Goal: Information Seeking & Learning: Learn about a topic

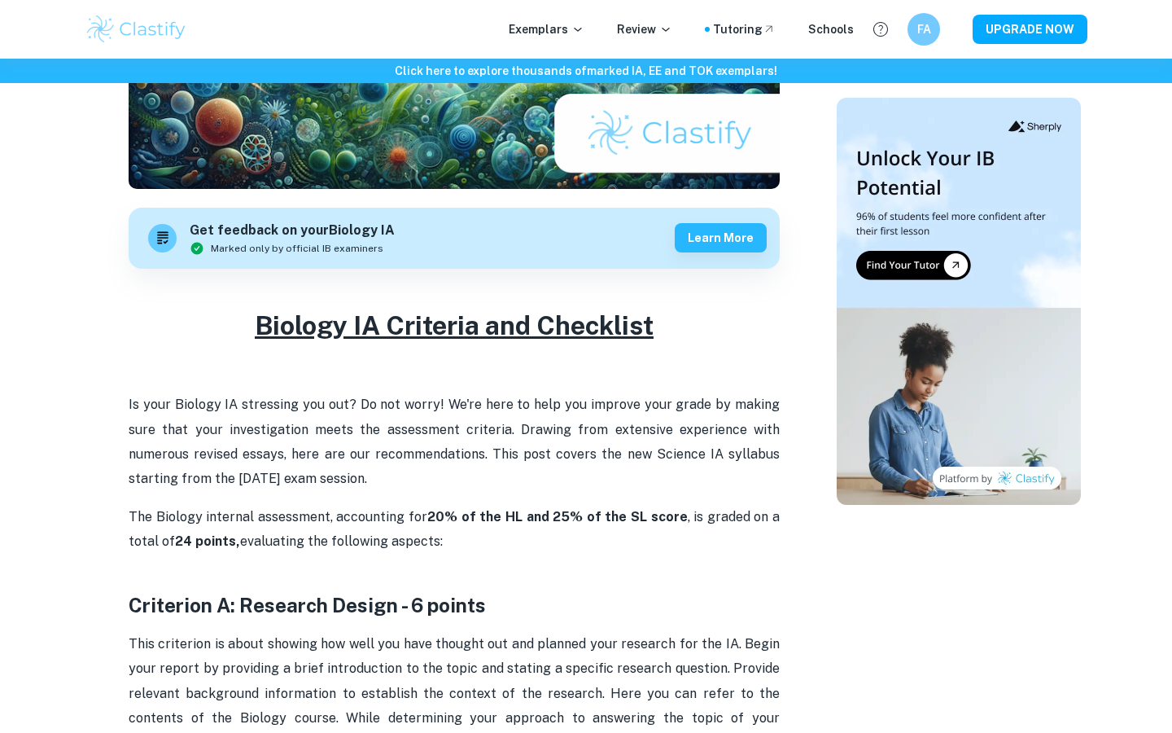
scroll to position [613, 0]
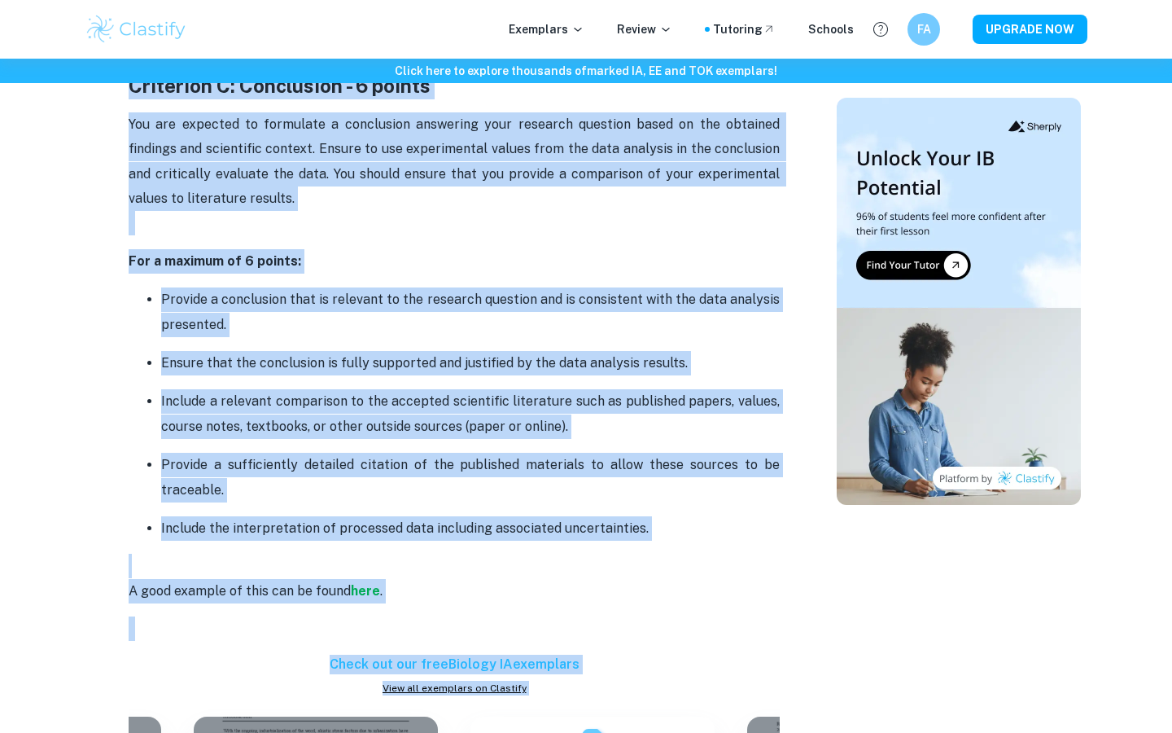
scroll to position [2645, 0]
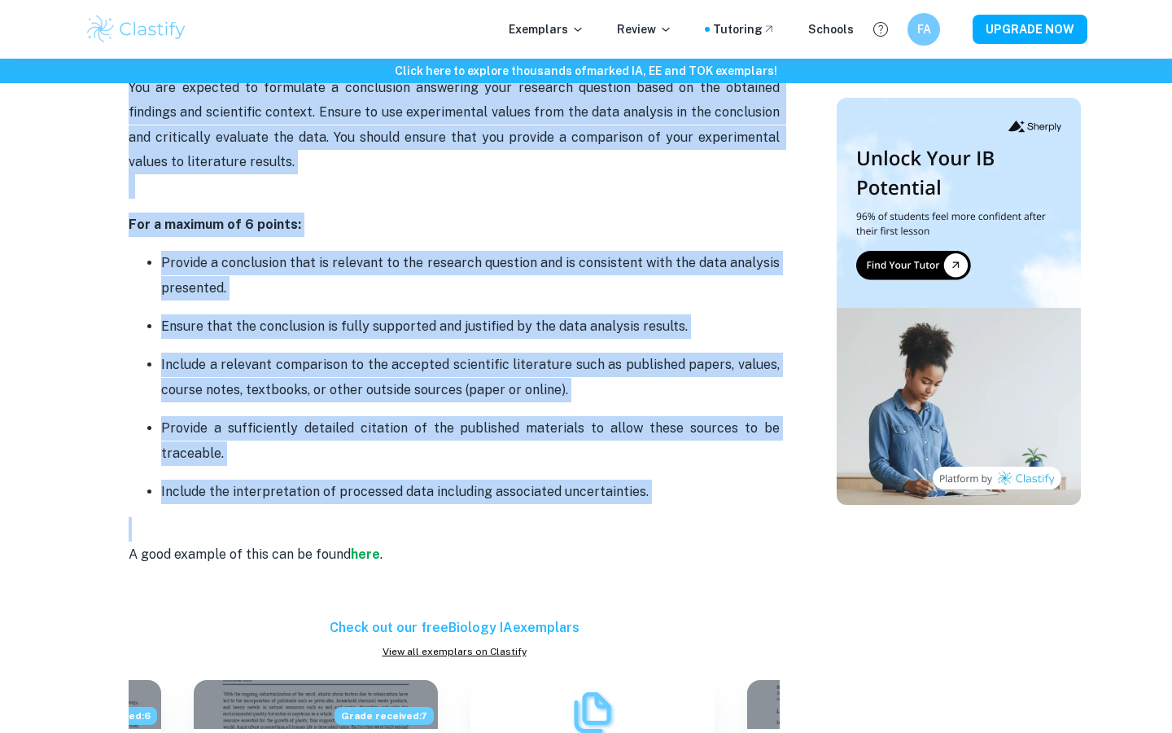
drag, startPoint x: 99, startPoint y: 411, endPoint x: 388, endPoint y: 522, distance: 308.7
copy div "Loremipsu D: Sitametc Adipis - 4 elitse Doei temporinc ut labor etdolor mag ali…"
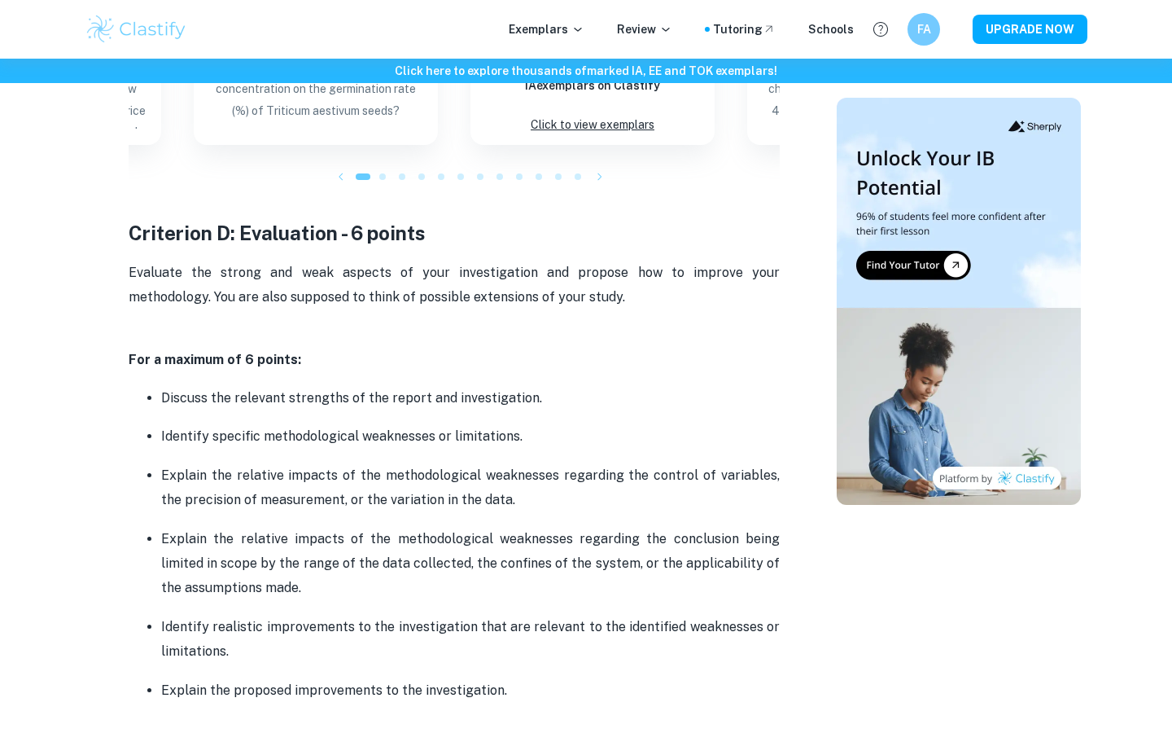
scroll to position [3344, 0]
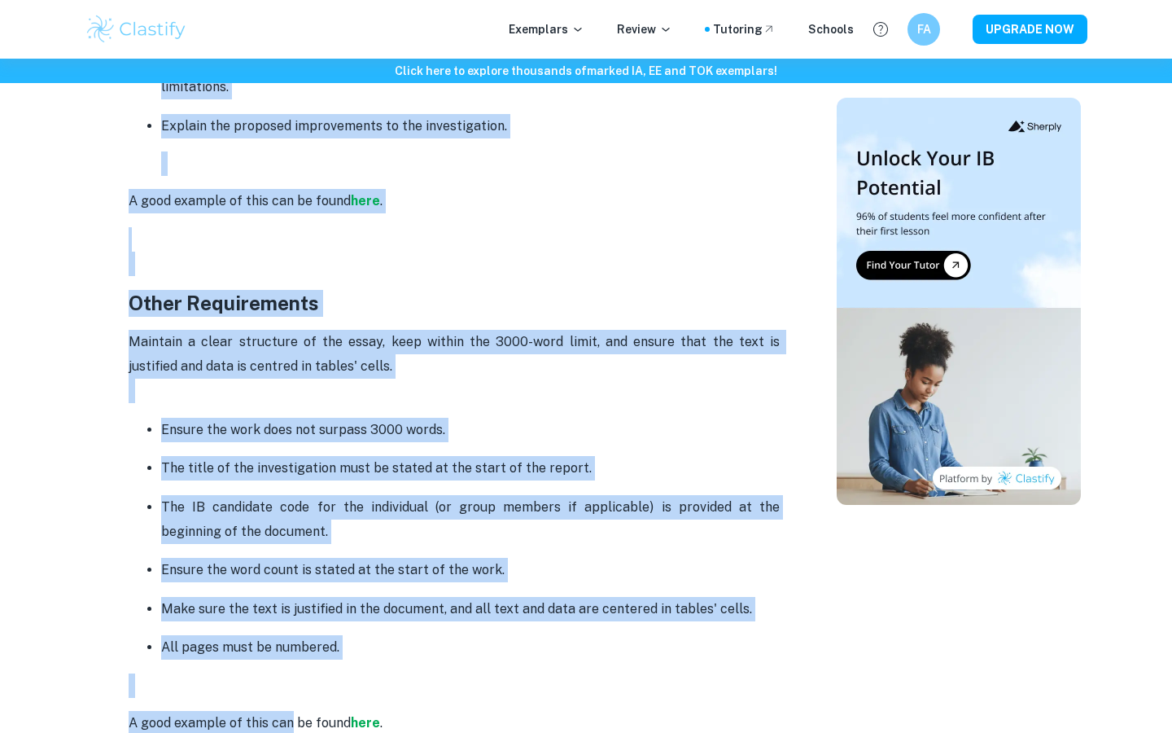
scroll to position [3953, 0]
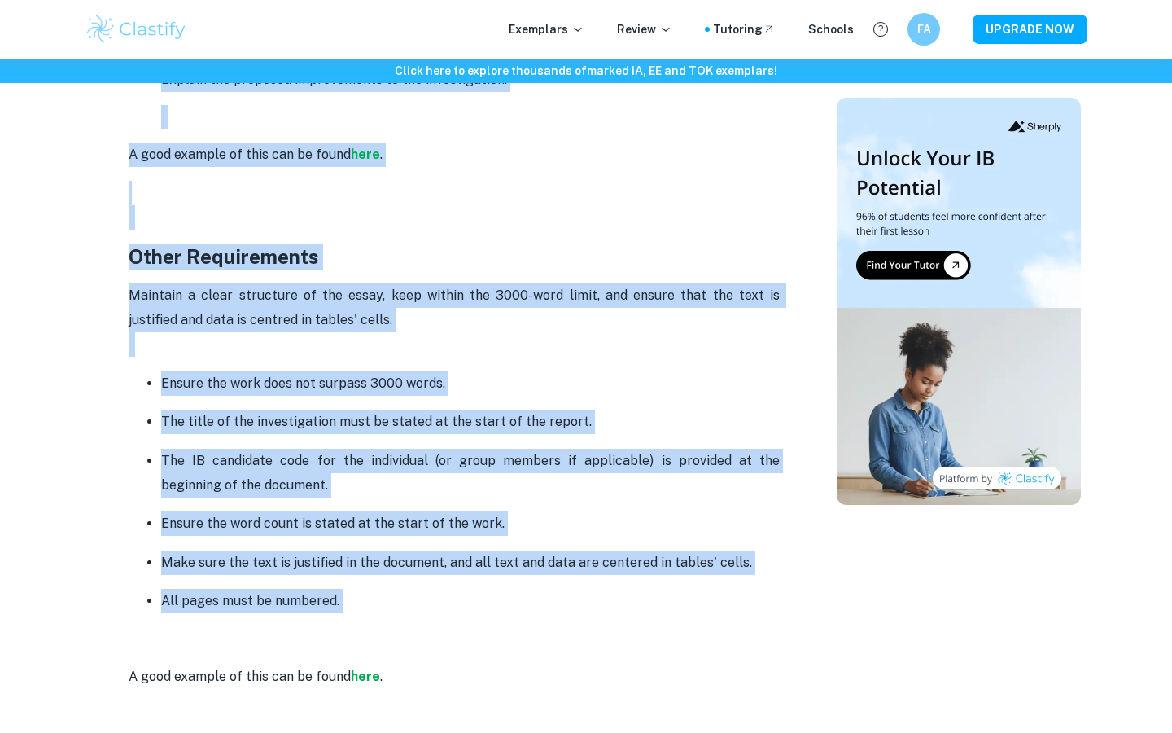
drag, startPoint x: 113, startPoint y: 233, endPoint x: 296, endPoint y: 615, distance: 423.1
copy div "Loremipsu D: Sitametcon - 8 adipis Elitsedd eiu tempor inc utla etdolor ma aliq…"
